Goal: Task Accomplishment & Management: Complete application form

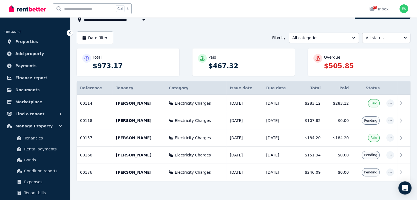
scroll to position [49, 0]
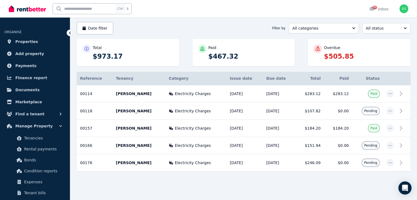
click at [70, 34] on icon at bounding box center [70, 33] width 2 height 3
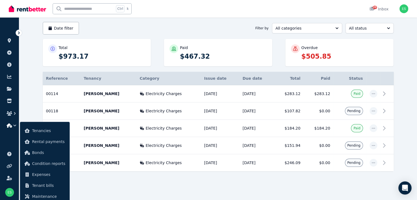
click at [19, 33] on icon at bounding box center [19, 33] width 2 height 3
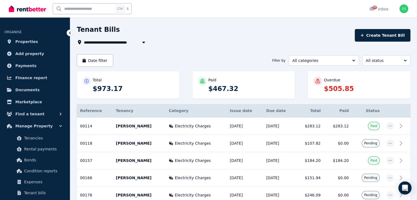
scroll to position [0, 0]
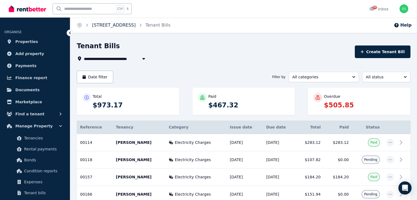
click at [136, 24] on link "[STREET_ADDRESS]" at bounding box center [114, 24] width 44 height 5
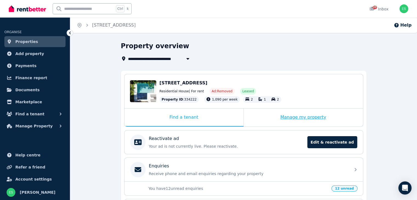
click at [260, 112] on div "Manage my property" at bounding box center [303, 117] width 119 height 18
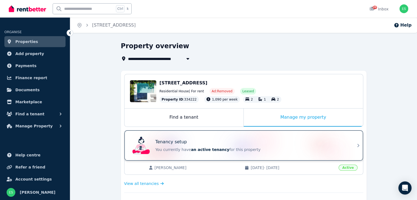
click at [244, 144] on div "Tenancy setup" at bounding box center [251, 142] width 192 height 7
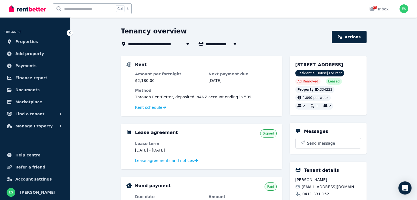
scroll to position [27, 0]
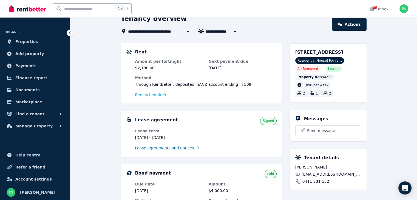
click at [169, 150] on span "Lease agreements and notices" at bounding box center [164, 147] width 59 height 5
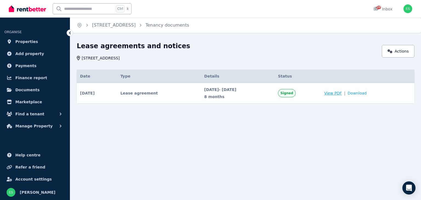
click at [342, 94] on span "View PDF" at bounding box center [333, 92] width 18 height 5
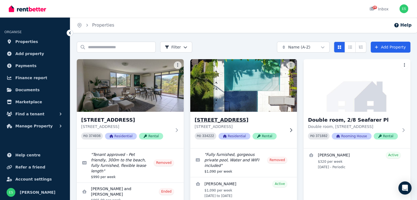
click at [239, 84] on img at bounding box center [243, 85] width 112 height 55
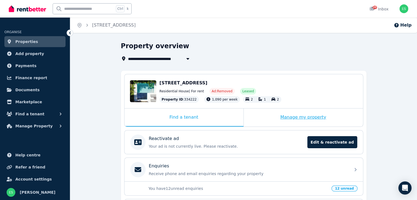
click at [330, 116] on div "Manage my property" at bounding box center [303, 117] width 119 height 18
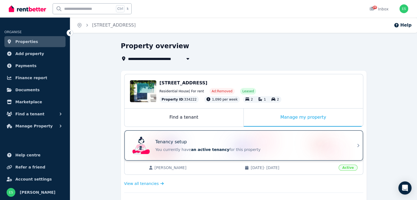
click at [244, 146] on div "Tenancy setup You currently have an active tenancy for this property" at bounding box center [251, 146] width 192 height 14
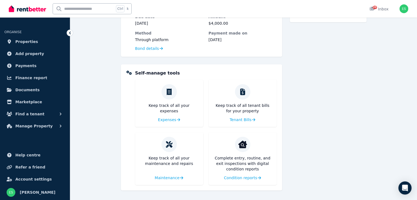
scroll to position [195, 0]
click at [245, 118] on span "Tenant Bills" at bounding box center [240, 119] width 22 height 5
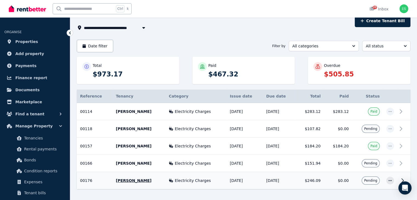
scroll to position [21, 0]
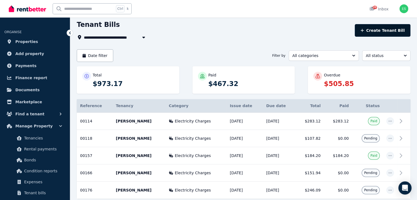
click at [380, 30] on button "Create Tenant Bill" at bounding box center [382, 30] width 56 height 13
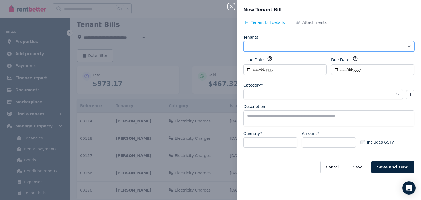
click at [271, 47] on select "**********" at bounding box center [328, 46] width 171 height 10
select select "**********"
click at [243, 41] on select "**********" at bounding box center [328, 46] width 171 height 10
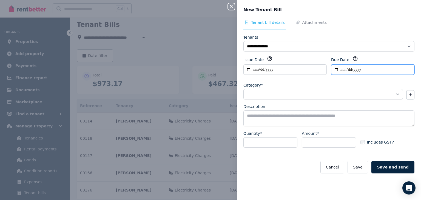
click at [341, 69] on input "Due Date" at bounding box center [372, 69] width 83 height 10
type input "**********"
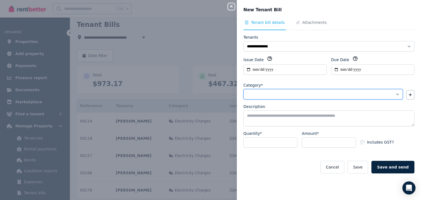
click at [277, 91] on select "**********" at bounding box center [322, 94] width 159 height 10
select select "**********"
click at [243, 89] on select "**********" at bounding box center [322, 94] width 159 height 10
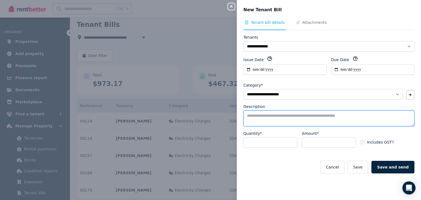
click at [271, 119] on textarea "Description" at bounding box center [328, 118] width 171 height 16
type textarea "**********"
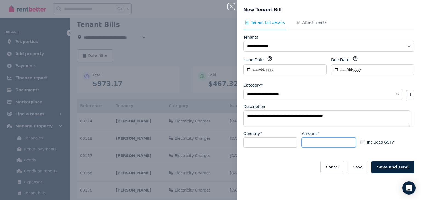
drag, startPoint x: 312, startPoint y: 140, endPoint x: 308, endPoint y: 141, distance: 4.1
click at [313, 139] on input "Amount*" at bounding box center [329, 142] width 54 height 10
type input "******"
click at [308, 22] on span "Attachments" at bounding box center [314, 22] width 24 height 5
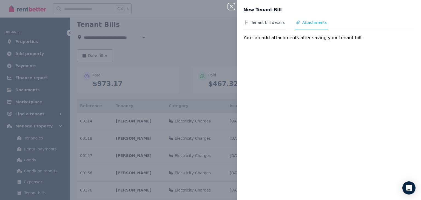
click at [261, 23] on span "Tenant bill details" at bounding box center [268, 22] width 34 height 5
select select "**********"
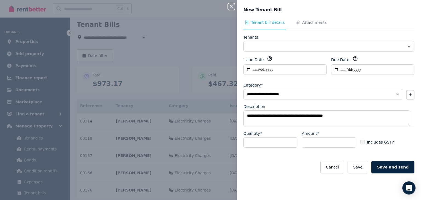
select select "**********"
click at [368, 167] on button "Save" at bounding box center [357, 167] width 20 height 13
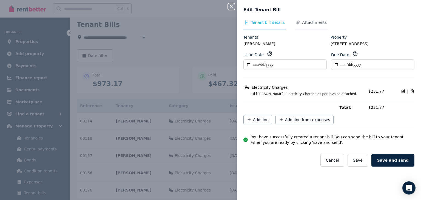
click at [309, 22] on span "Attachments" at bounding box center [314, 22] width 24 height 5
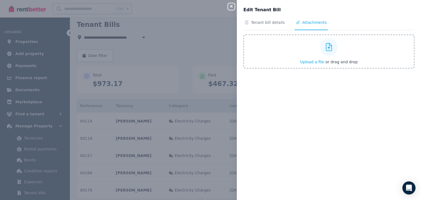
click at [329, 44] on icon at bounding box center [329, 47] width 6 height 8
click at [0, 0] on input "Upload a file or drag and drop" at bounding box center [0, 0] width 0 height 0
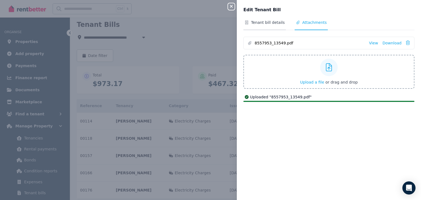
click at [265, 24] on span "Tenant bill details" at bounding box center [268, 22] width 34 height 5
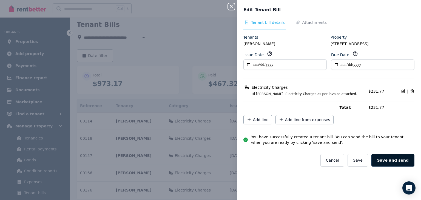
click at [397, 159] on button "Save and send" at bounding box center [392, 160] width 43 height 13
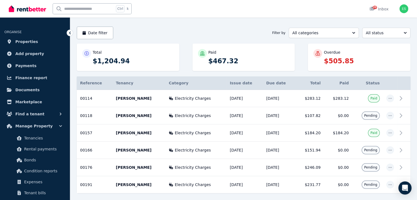
scroll to position [66, 0]
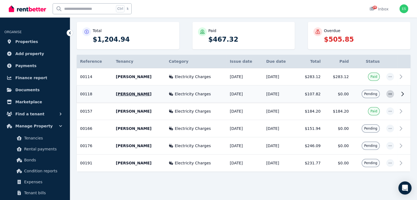
click at [392, 95] on span "button" at bounding box center [390, 94] width 8 height 8
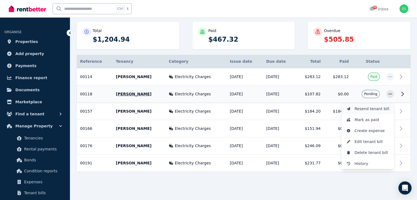
click at [377, 110] on span "Resend tenant bill" at bounding box center [371, 108] width 35 height 7
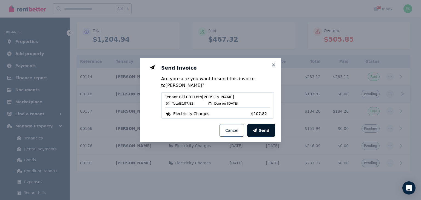
click at [257, 130] on icon "button" at bounding box center [255, 130] width 4 height 4
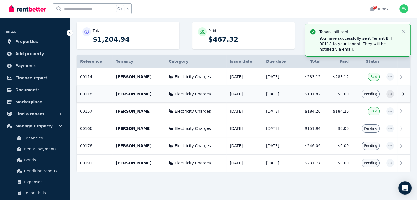
click at [274, 65] on th "Due date" at bounding box center [279, 61] width 33 height 13
click at [401, 31] on icon "button" at bounding box center [402, 30] width 5 height 5
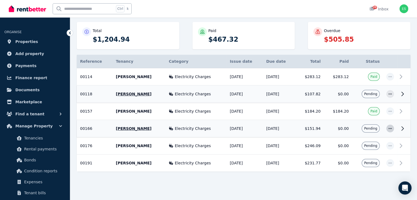
click at [389, 128] on icon "button" at bounding box center [390, 129] width 4 height 4
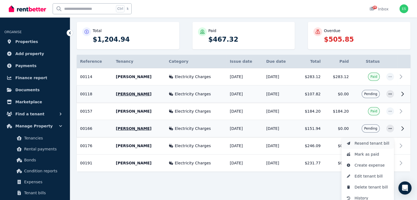
click at [379, 145] on span "Resend tenant bill" at bounding box center [371, 143] width 35 height 7
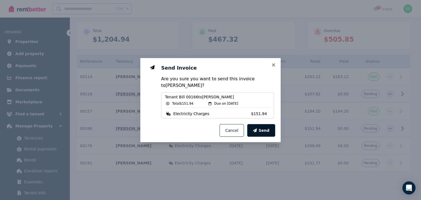
click at [257, 131] on icon "button" at bounding box center [255, 130] width 4 height 4
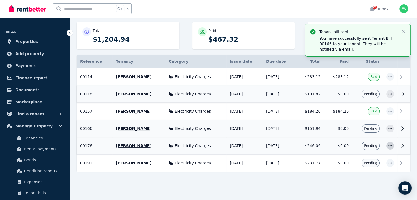
click at [390, 145] on icon "button" at bounding box center [390, 146] width 4 height 4
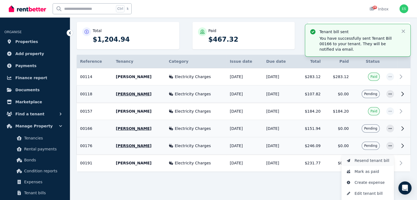
click at [380, 159] on span "Resend tenant bill" at bounding box center [371, 160] width 35 height 7
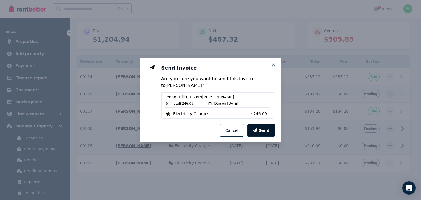
click at [270, 132] on button "Send" at bounding box center [261, 130] width 28 height 13
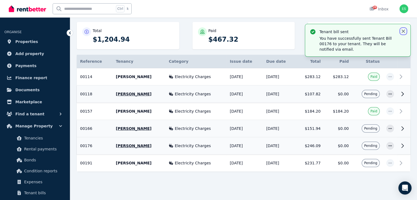
click at [404, 31] on icon "button" at bounding box center [402, 30] width 5 height 5
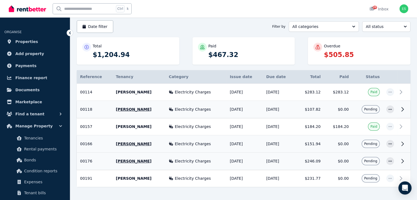
scroll to position [0, 0]
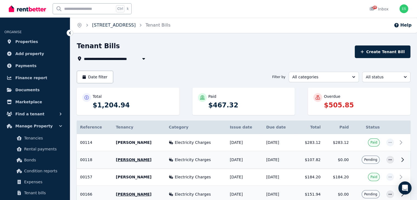
click at [136, 25] on link "[STREET_ADDRESS]" at bounding box center [114, 24] width 44 height 5
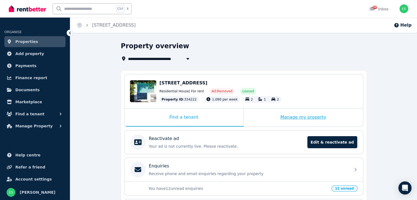
click at [268, 117] on div "Manage my property" at bounding box center [303, 117] width 119 height 18
